Goal: Task Accomplishment & Management: Manage account settings

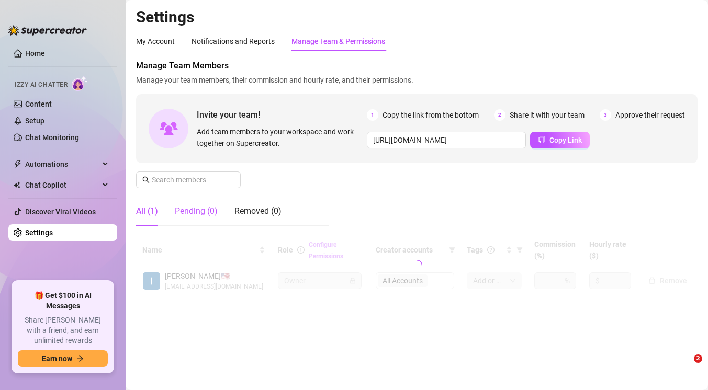
click at [206, 214] on div "Pending (0)" at bounding box center [196, 211] width 43 height 13
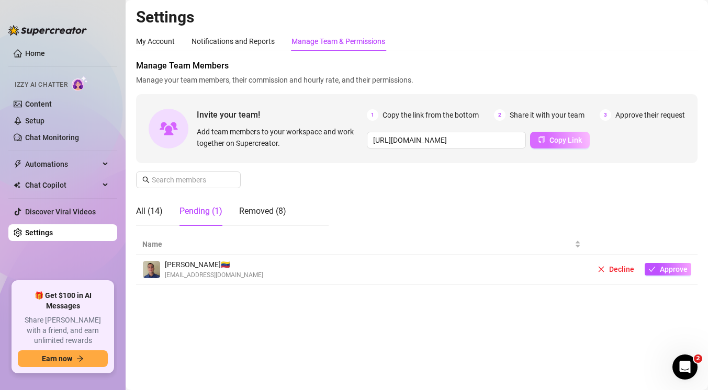
click at [567, 141] on span "Copy Link" at bounding box center [565, 140] width 32 height 8
click at [567, 137] on span "Copy Link" at bounding box center [565, 140] width 32 height 8
click at [668, 270] on span "Approve" at bounding box center [674, 269] width 28 height 8
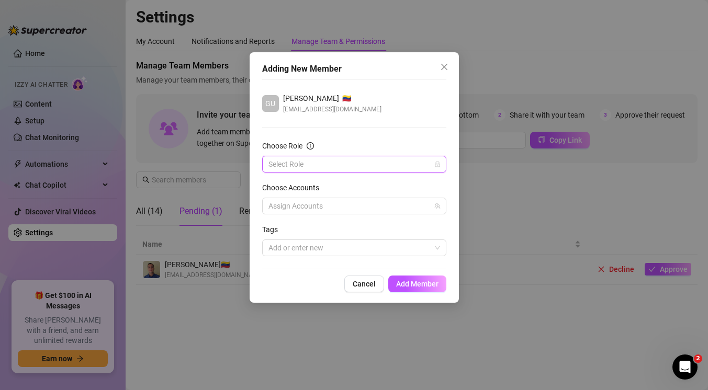
click at [414, 164] on input "Choose Role" at bounding box center [349, 164] width 162 height 16
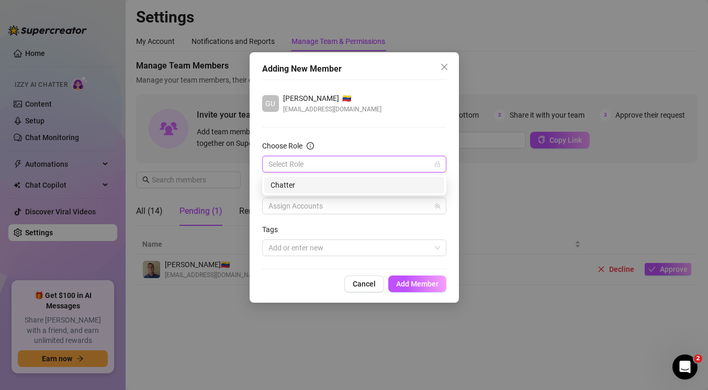
click at [377, 181] on div "Chatter" at bounding box center [353, 185] width 167 height 12
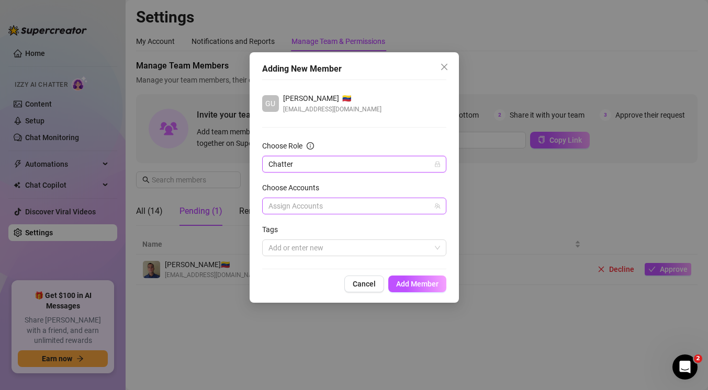
click at [352, 205] on div at bounding box center [348, 206] width 169 height 15
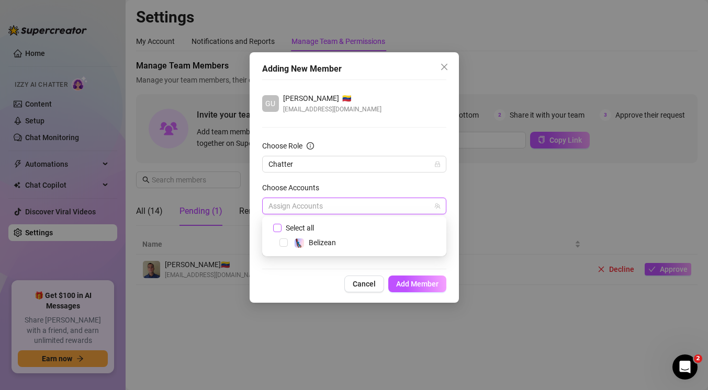
click at [300, 225] on span "Select all" at bounding box center [299, 228] width 37 height 12
click at [280, 225] on input "Select all" at bounding box center [276, 227] width 7 height 7
checkbox input "true"
click at [414, 283] on span "Add Member" at bounding box center [417, 284] width 42 height 8
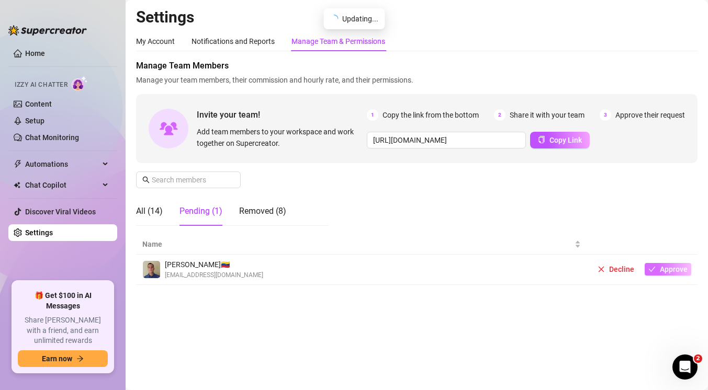
click at [664, 266] on span "Approve" at bounding box center [674, 269] width 28 height 8
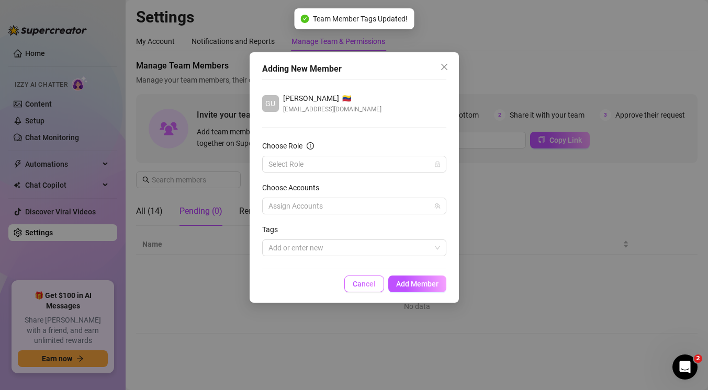
click at [363, 286] on span "Cancel" at bounding box center [364, 284] width 23 height 8
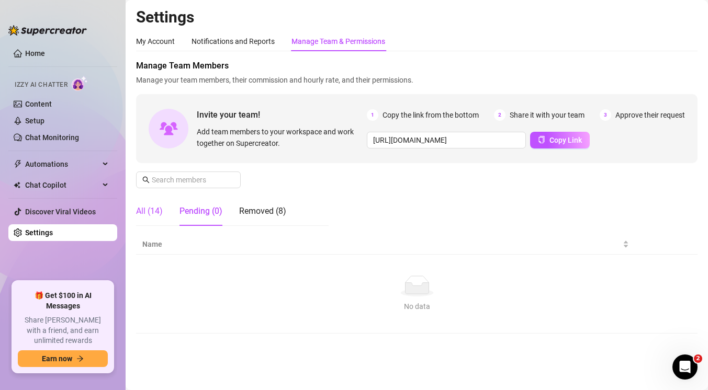
click at [144, 210] on div "All (14)" at bounding box center [149, 211] width 27 height 13
